Goal: Navigation & Orientation: Find specific page/section

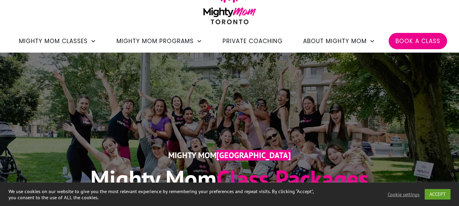
scroll to position [45, 0]
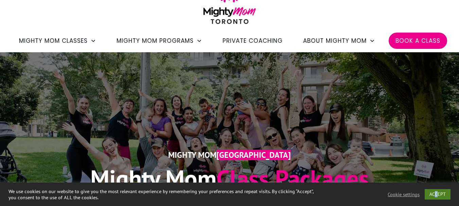
click at [438, 194] on link "ACCEPT" at bounding box center [438, 194] width 26 height 11
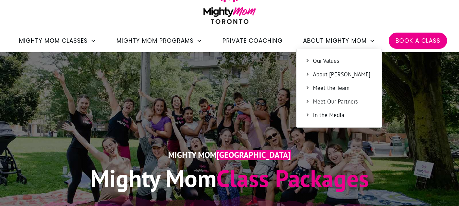
click at [344, 79] on span "About [PERSON_NAME]" at bounding box center [343, 74] width 60 height 9
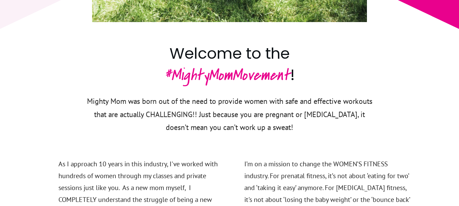
scroll to position [476, 0]
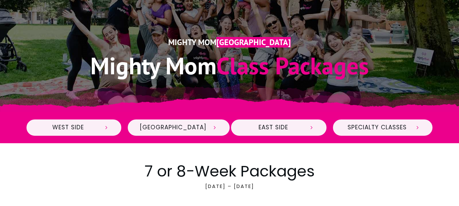
scroll to position [158, 0]
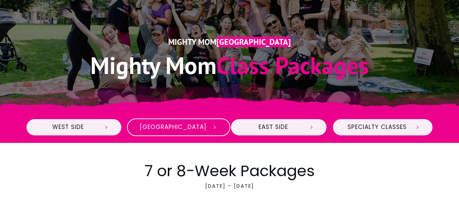
click at [207, 126] on span at bounding box center [212, 127] width 11 height 6
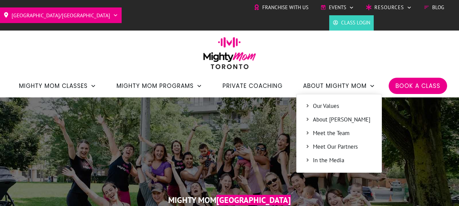
click at [337, 133] on span "Meet the Team" at bounding box center [343, 133] width 60 height 9
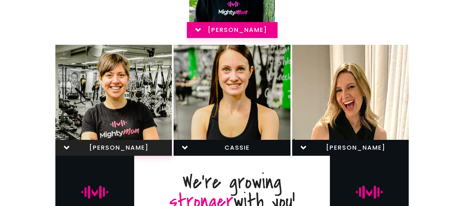
scroll to position [227, 0]
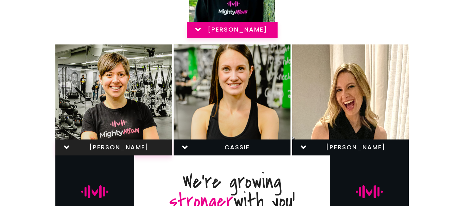
click at [268, 127] on div "cassie" at bounding box center [232, 100] width 117 height 111
click at [186, 148] on icon at bounding box center [184, 147] width 9 height 9
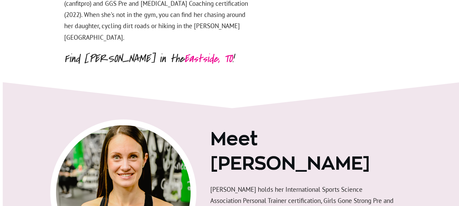
scroll to position [1315, 0]
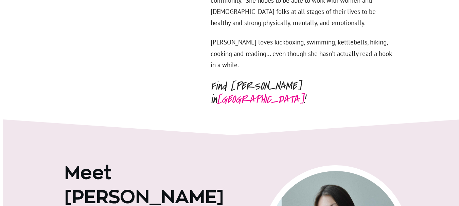
scroll to position [2637, 0]
